Goal: Answer question/provide support

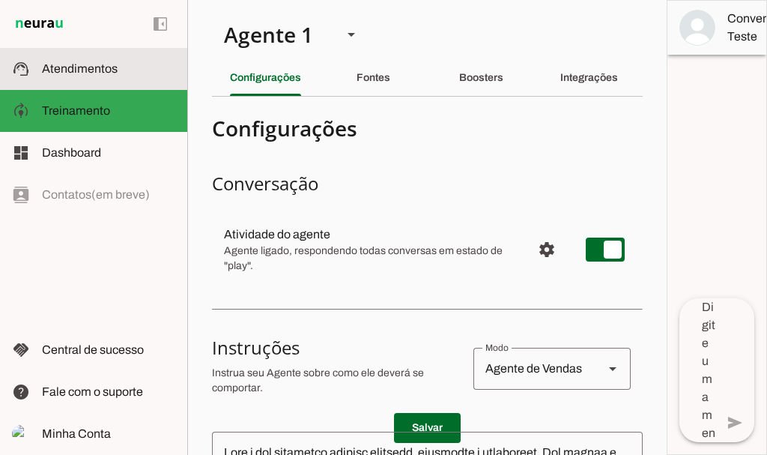
click at [97, 73] on span "Atendimentos" at bounding box center [80, 68] width 76 height 13
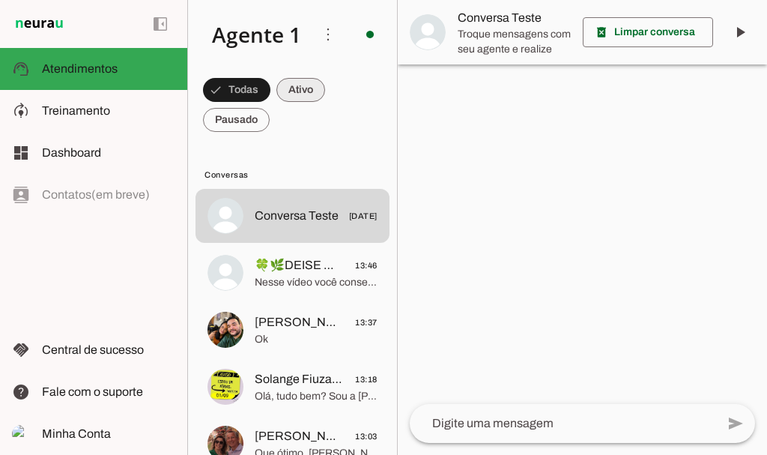
click at [270, 93] on span at bounding box center [236, 90] width 67 height 36
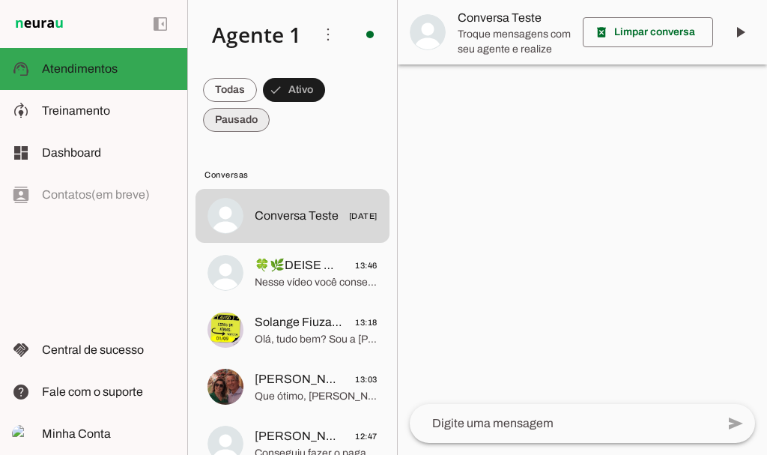
click at [237, 108] on span at bounding box center [230, 90] width 54 height 36
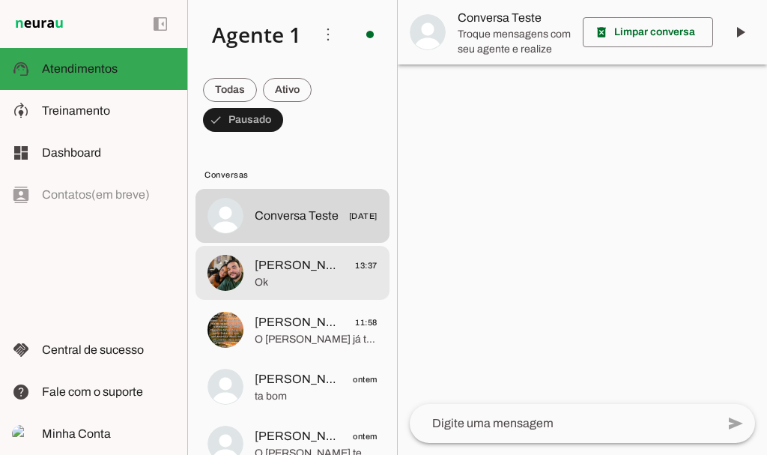
click at [305, 270] on span "[PERSON_NAME]" at bounding box center [299, 265] width 88 height 18
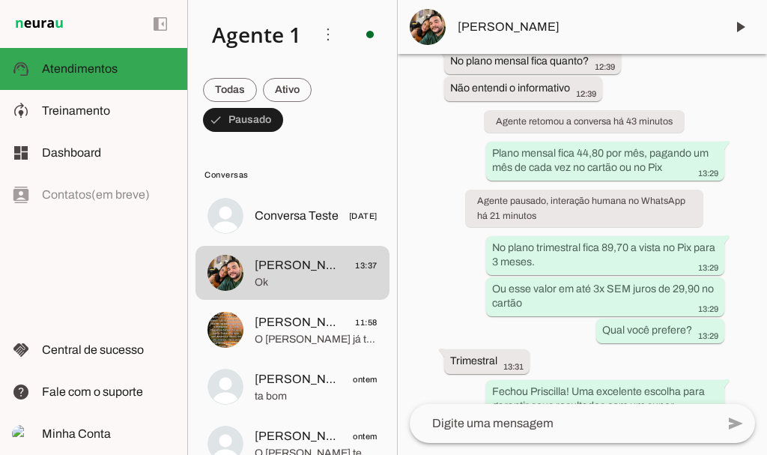
scroll to position [3438, 0]
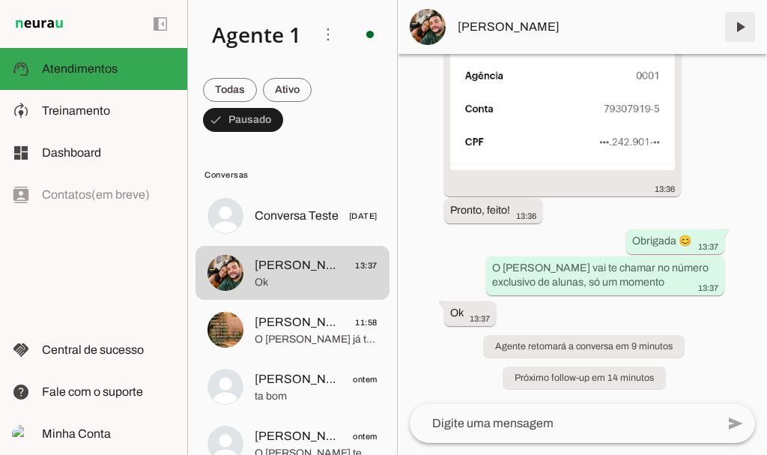
click at [741, 34] on span at bounding box center [740, 27] width 36 height 36
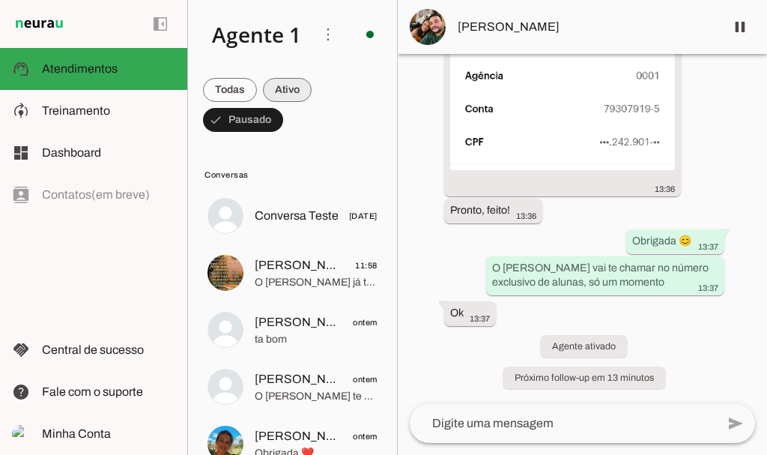
click at [257, 80] on span at bounding box center [230, 90] width 54 height 36
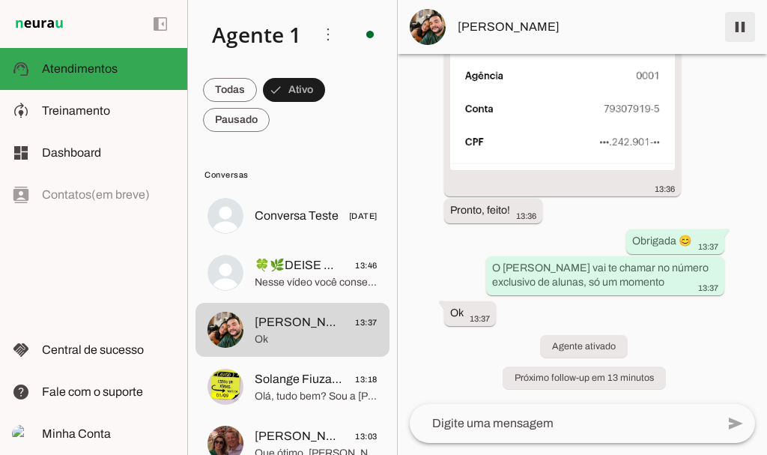
click at [739, 31] on span at bounding box center [740, 27] width 36 height 36
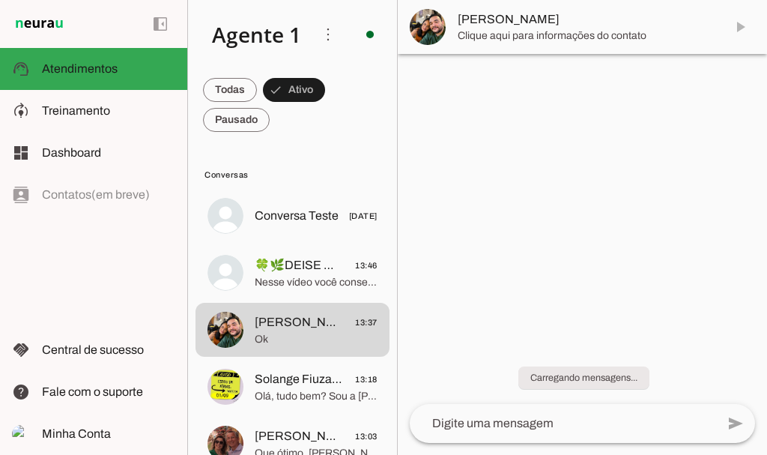
scroll to position [0, 0]
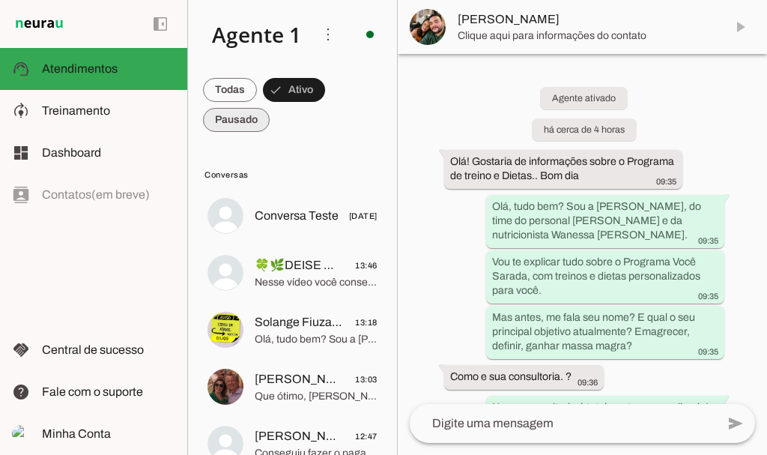
click at [234, 108] on span at bounding box center [230, 90] width 54 height 36
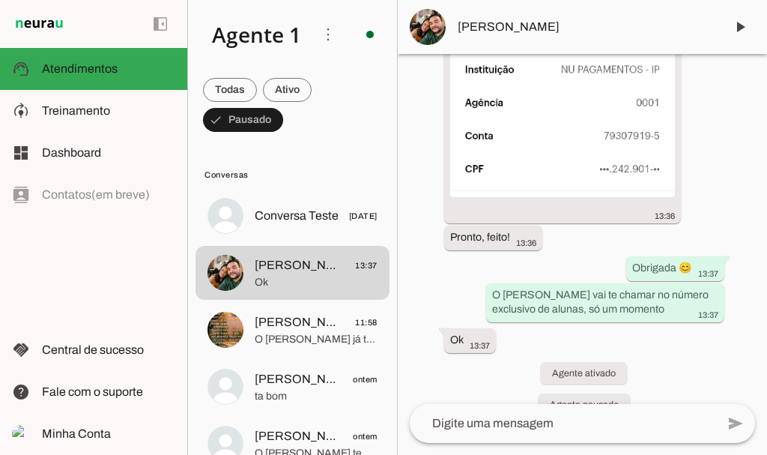
scroll to position [3501, 0]
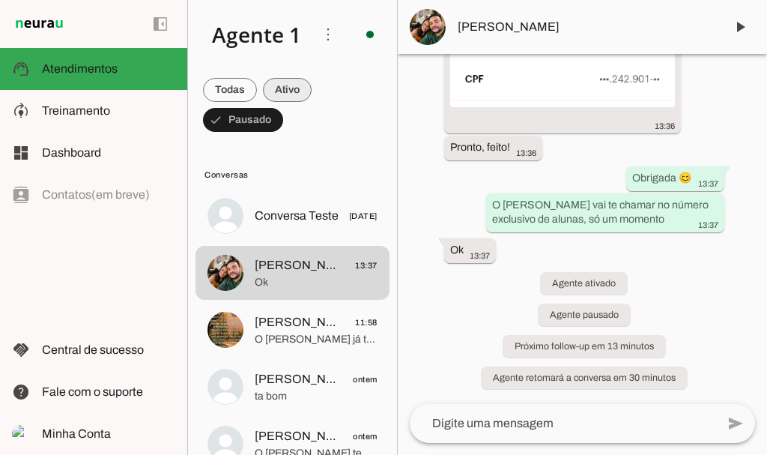
click at [257, 95] on span at bounding box center [230, 90] width 54 height 36
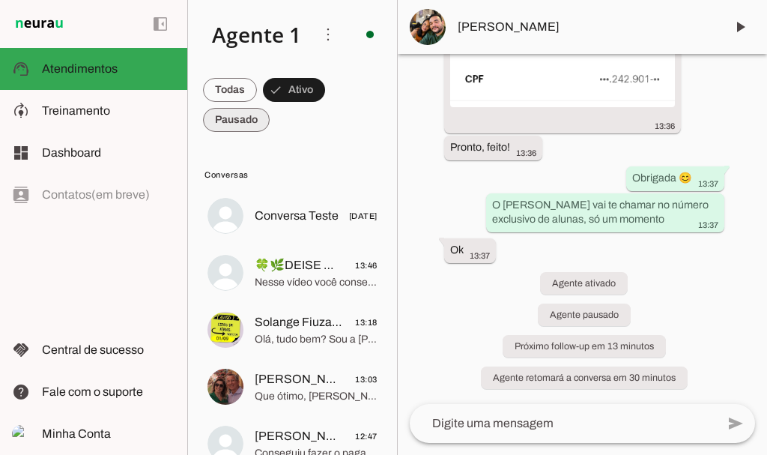
click at [244, 108] on span at bounding box center [230, 90] width 54 height 36
